Goal: Transaction & Acquisition: Purchase product/service

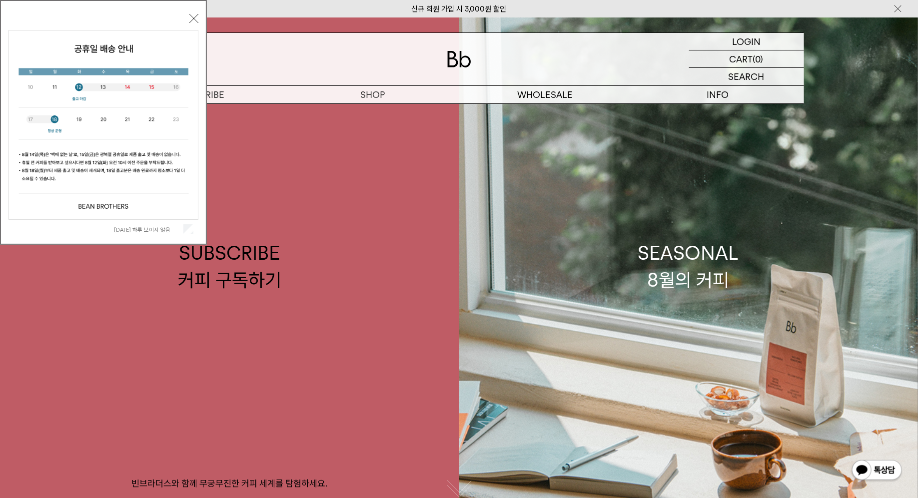
click at [193, 15] on button "닫기" at bounding box center [193, 18] width 9 height 9
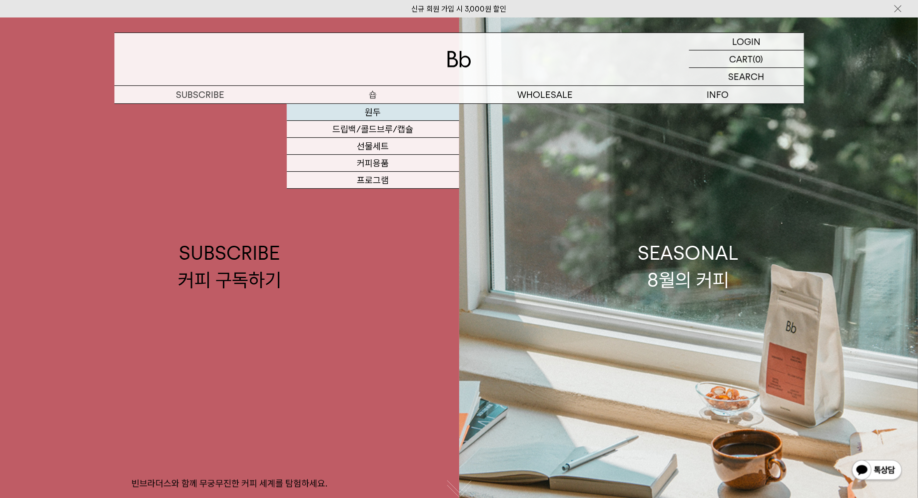
click at [383, 109] on link "원두" at bounding box center [373, 112] width 172 height 17
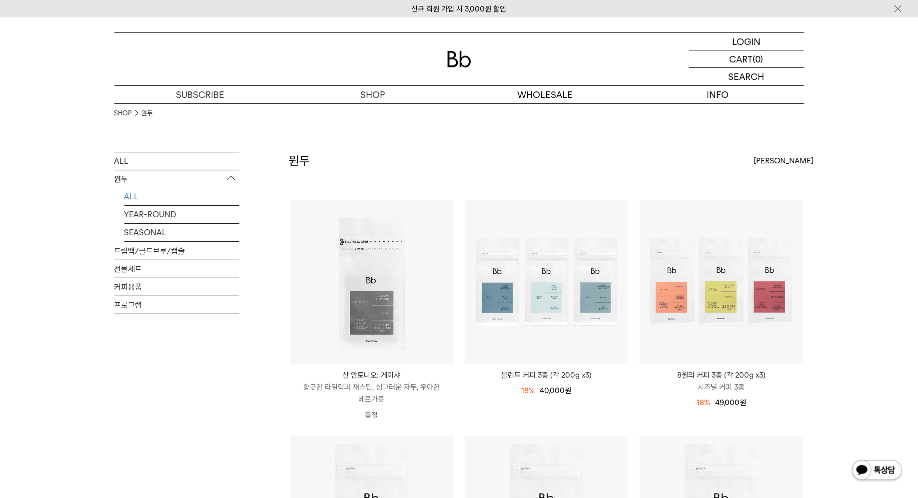
click at [461, 56] on img at bounding box center [459, 59] width 24 height 16
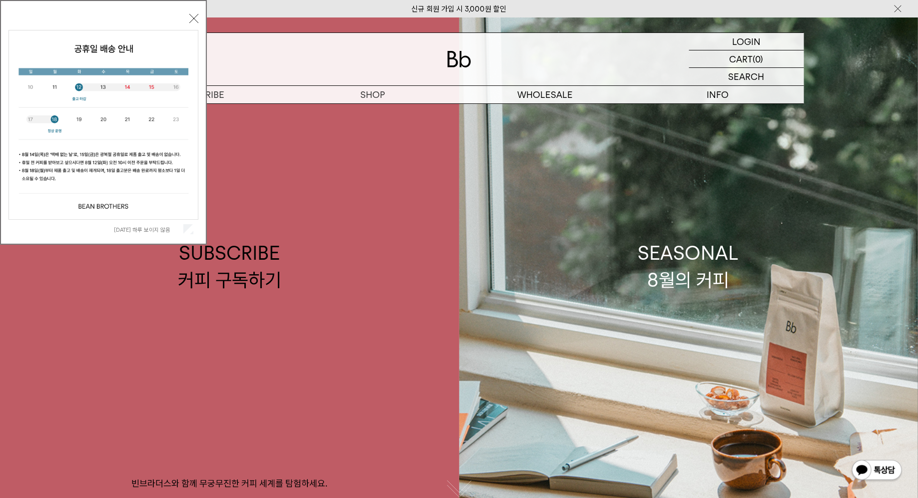
click at [191, 18] on button "닫기" at bounding box center [193, 18] width 9 height 9
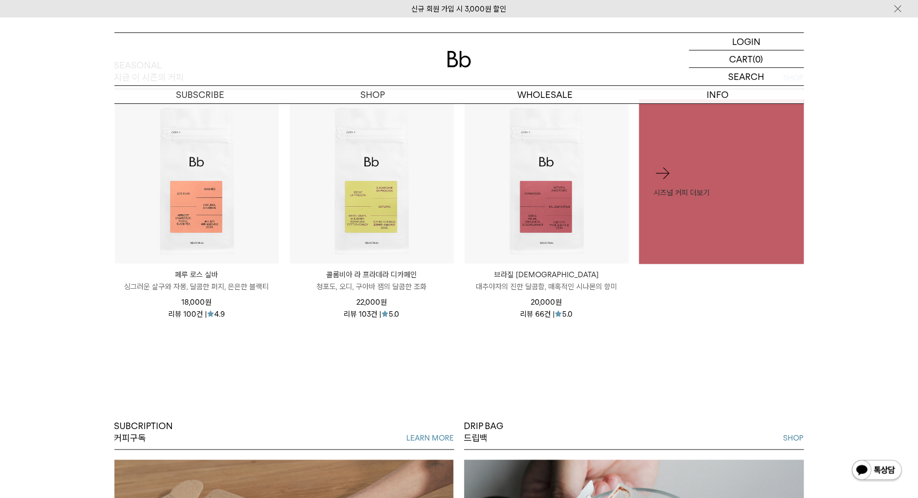
scroll to position [592, 0]
